Goal: Find specific page/section: Find specific page/section

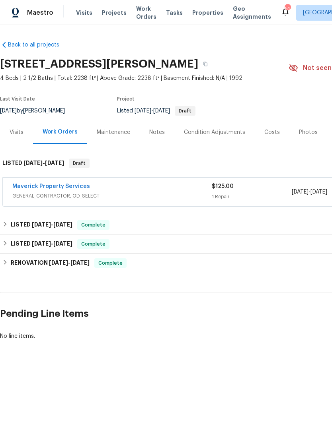
scroll to position [0, 118]
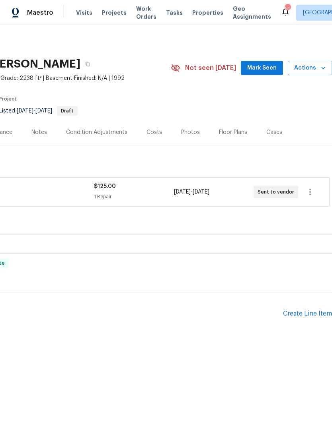
click at [136, 14] on span "Work Orders" at bounding box center [146, 13] width 20 height 16
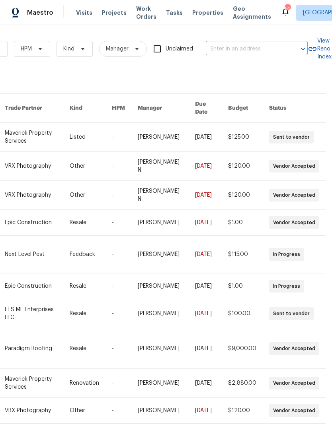
scroll to position [0, 131]
click at [268, 54] on input "text" at bounding box center [246, 49] width 80 height 12
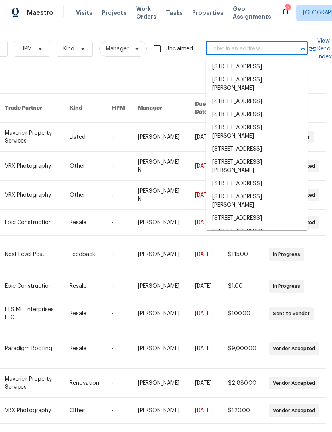
click at [267, 53] on input "text" at bounding box center [246, 49] width 80 height 12
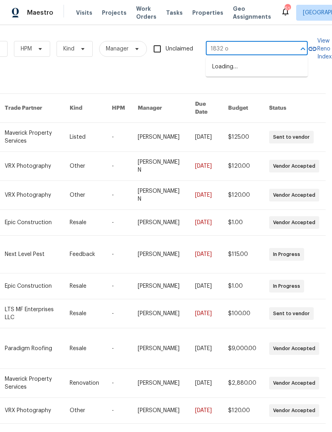
type input "1832 ol"
click at [276, 82] on li "[STREET_ADDRESS]" at bounding box center [257, 88] width 102 height 13
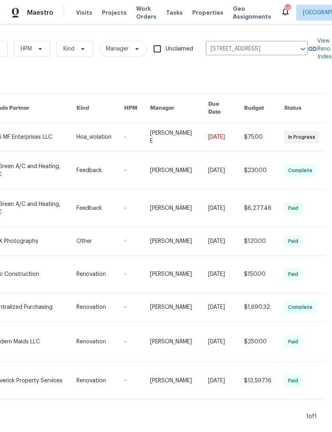
click at [38, 164] on link at bounding box center [34, 170] width 84 height 37
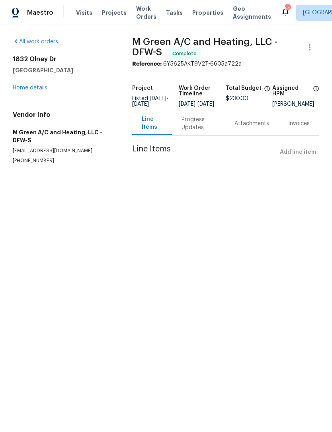
click at [192, 128] on div "Progress Updates" at bounding box center [198, 124] width 34 height 16
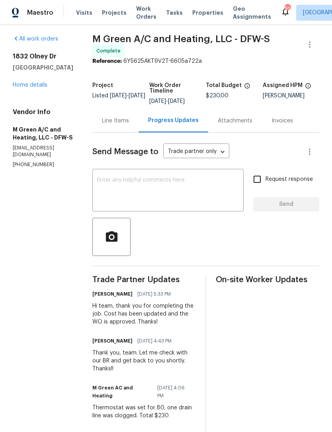
scroll to position [4, 0]
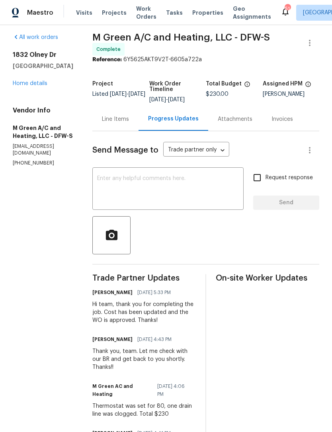
click at [41, 85] on link "Home details" at bounding box center [30, 84] width 35 height 6
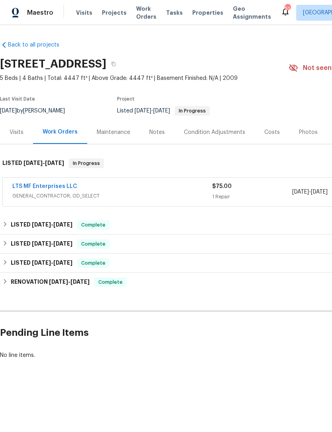
click at [62, 186] on link "LTS MF Enterprises LLC" at bounding box center [44, 187] width 65 height 6
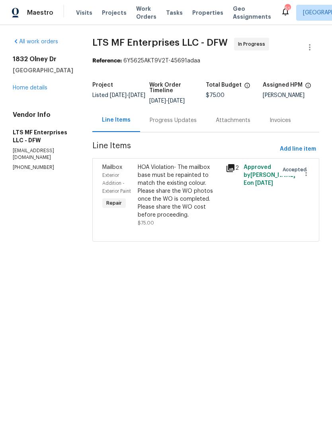
click at [171, 191] on div "HOA Violation- The mailbox base must be repainted to match the existing colour.…" at bounding box center [179, 191] width 83 height 56
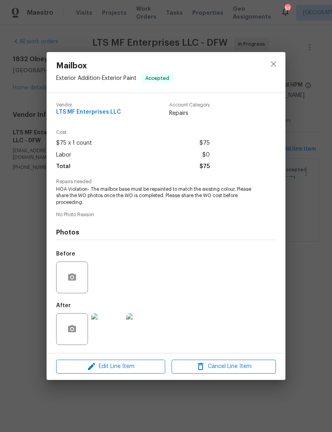
click at [311, 316] on div "Mailbox Exterior Addition - Exterior Paint Accepted Vendor LTS MF Enterprises L…" at bounding box center [166, 216] width 332 height 432
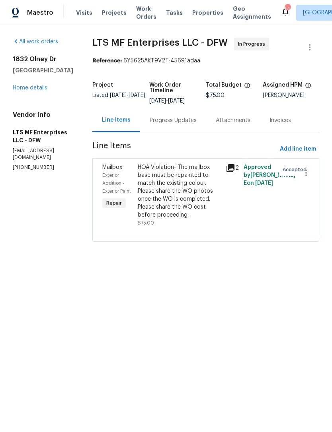
click at [30, 91] on link "Home details" at bounding box center [30, 88] width 35 height 6
